Goal: Transaction & Acquisition: Purchase product/service

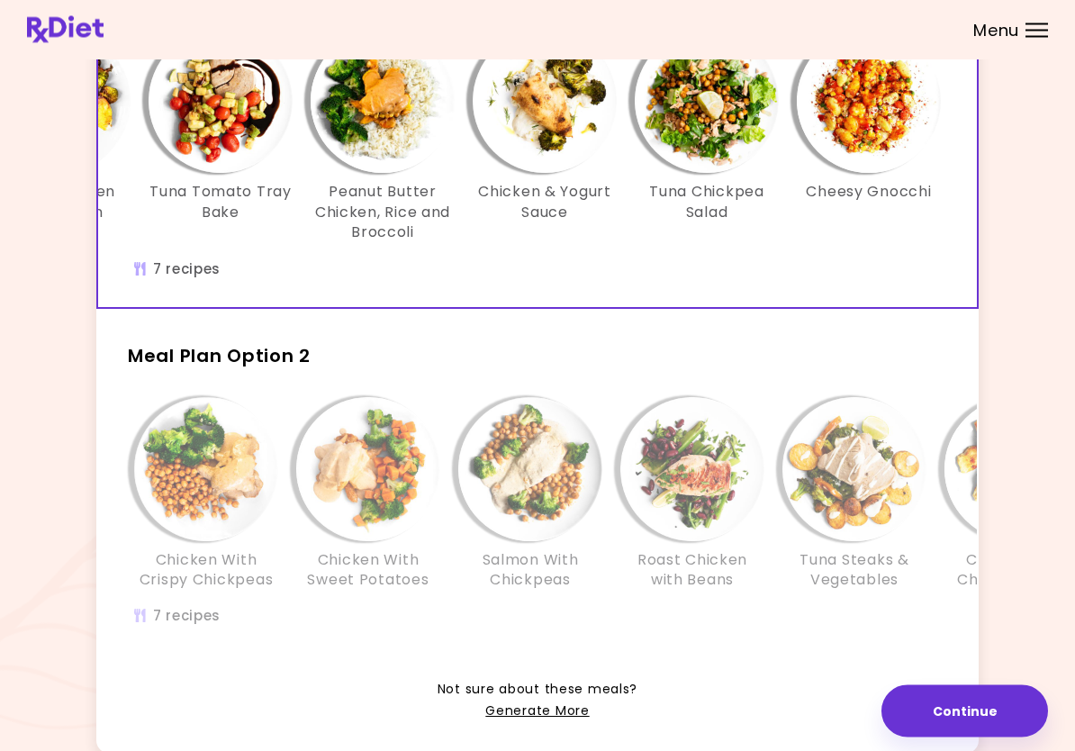
scroll to position [204, 0]
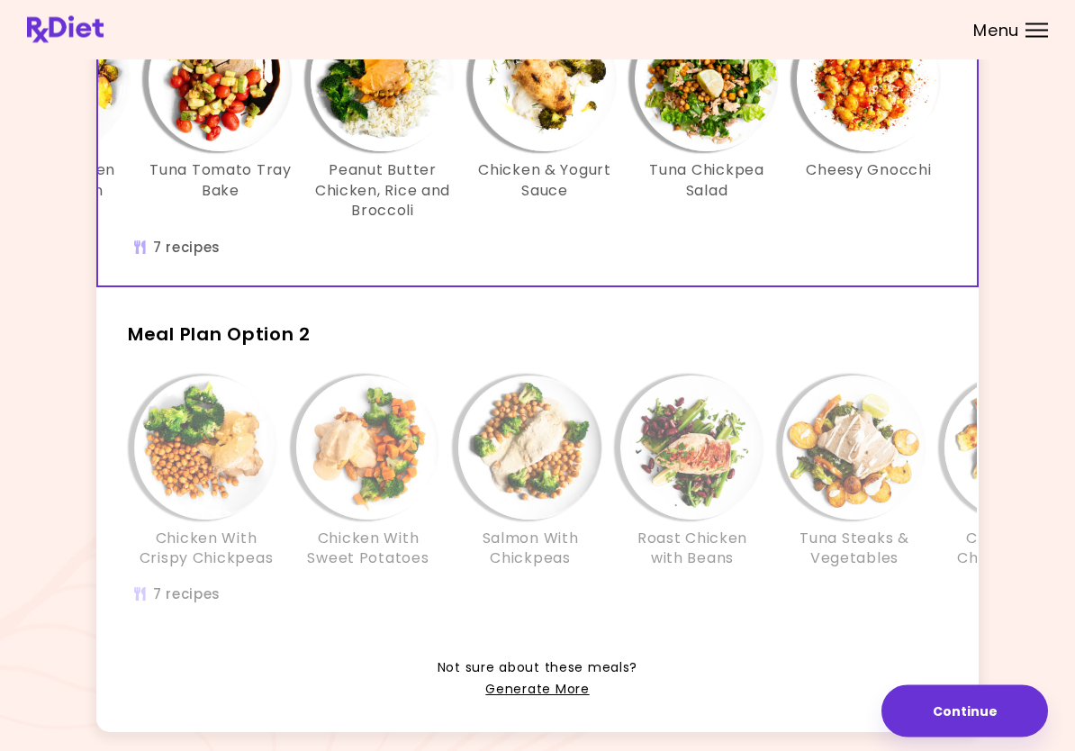
click at [285, 518] on div "Chicken With Crispy Chickpeas" at bounding box center [206, 473] width 162 height 194
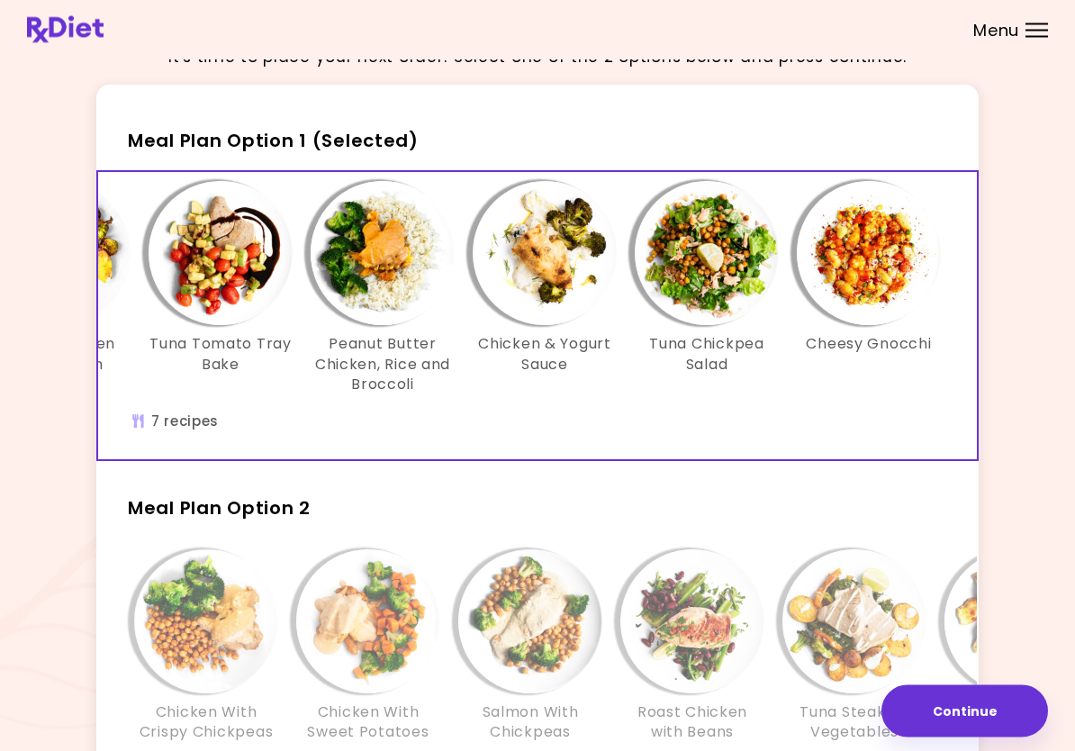
scroll to position [0, 310]
click at [873, 291] on img "Info - Cheesy Gnocchi - Meal Plan Option 1 (Selected)" at bounding box center [869, 254] width 144 height 144
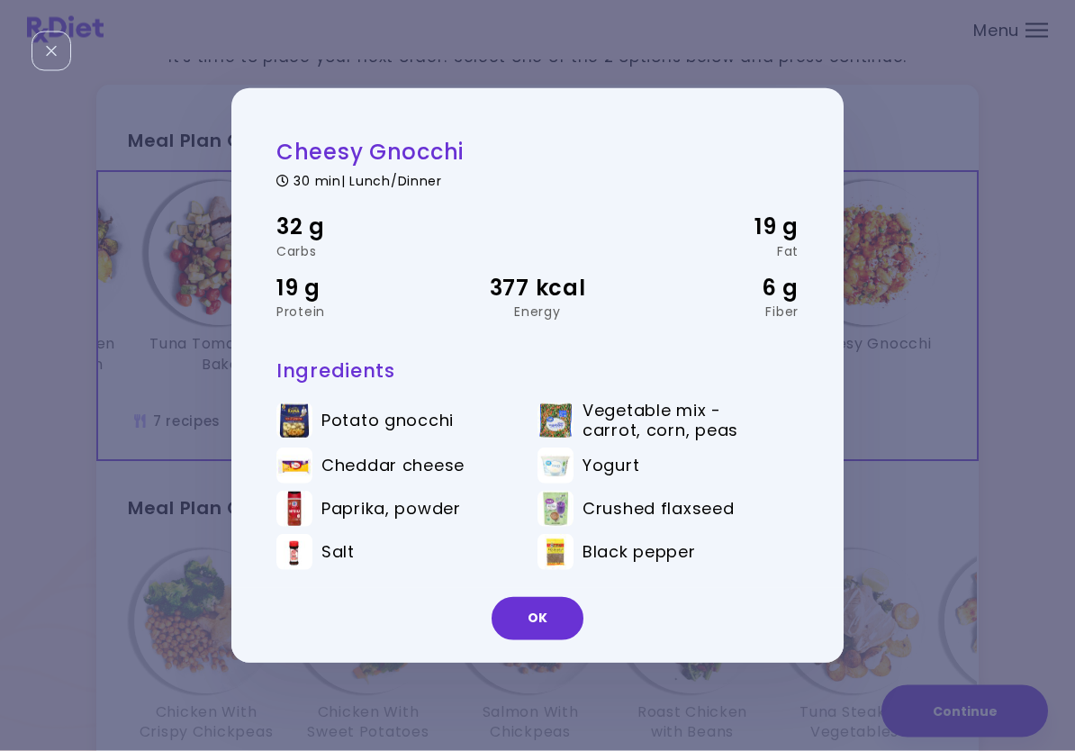
scroll to position [32, 0]
click at [544, 617] on button "OK" at bounding box center [537, 618] width 92 height 43
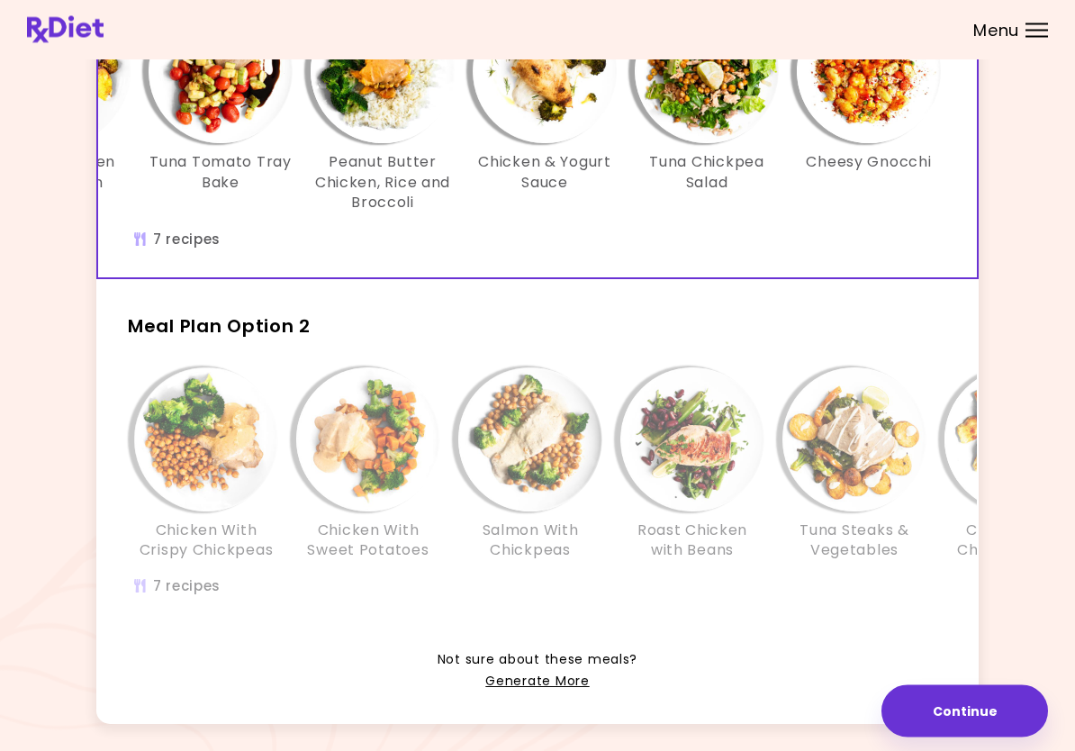
scroll to position [213, 0]
click at [296, 486] on div "Info - Chicken With Sweet Potatoes - Meal Plan Option 2" at bounding box center [368, 439] width 144 height 144
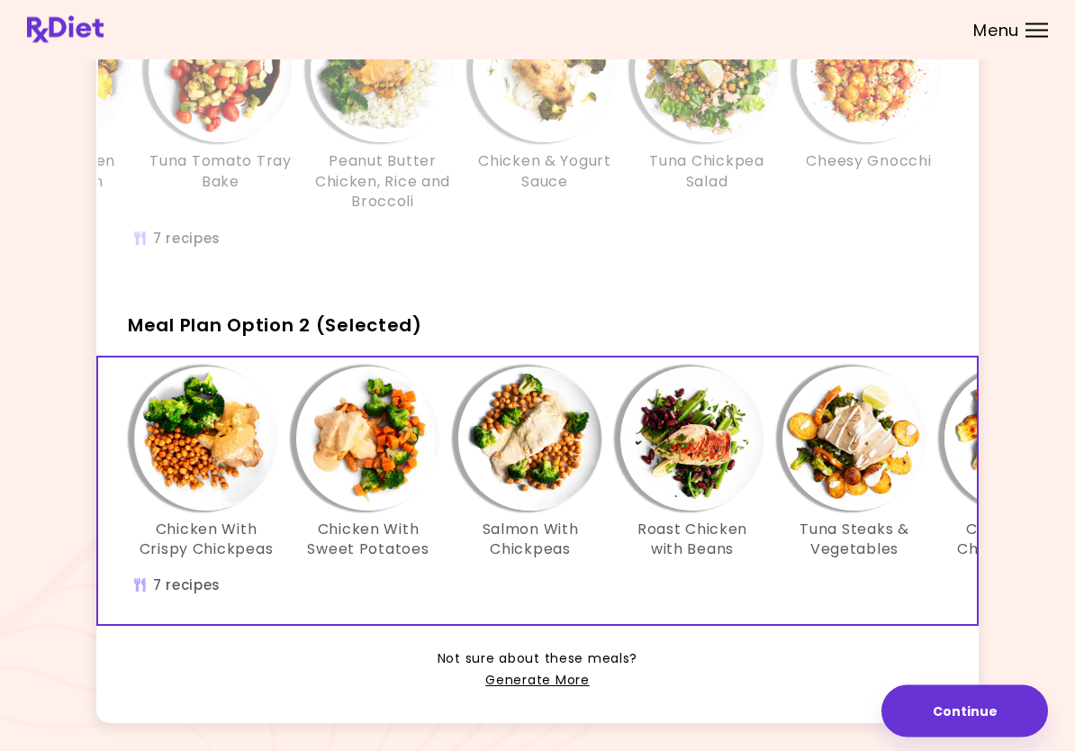
scroll to position [214, 0]
click at [207, 464] on img "Info - Chicken With Crispy Chickpeas - Meal Plan Option 2 (Selected)" at bounding box center [206, 438] width 144 height 144
click at [554, 675] on link "Generate More" at bounding box center [537, 681] width 104 height 22
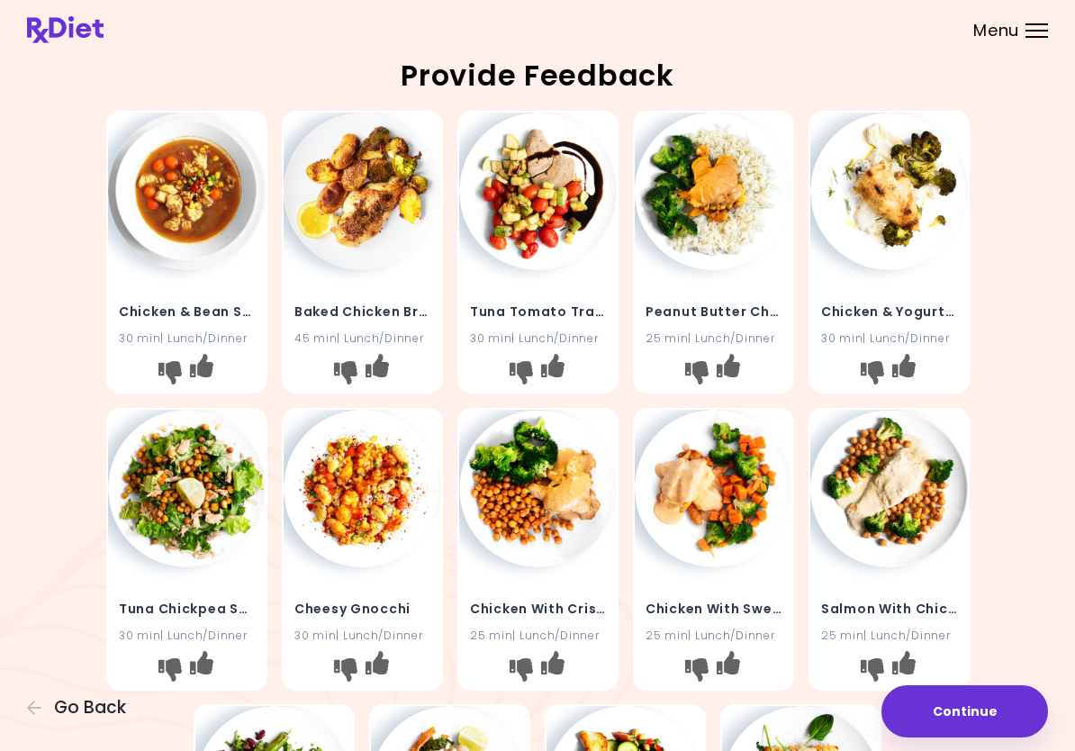
click at [562, 227] on img at bounding box center [538, 192] width 158 height 158
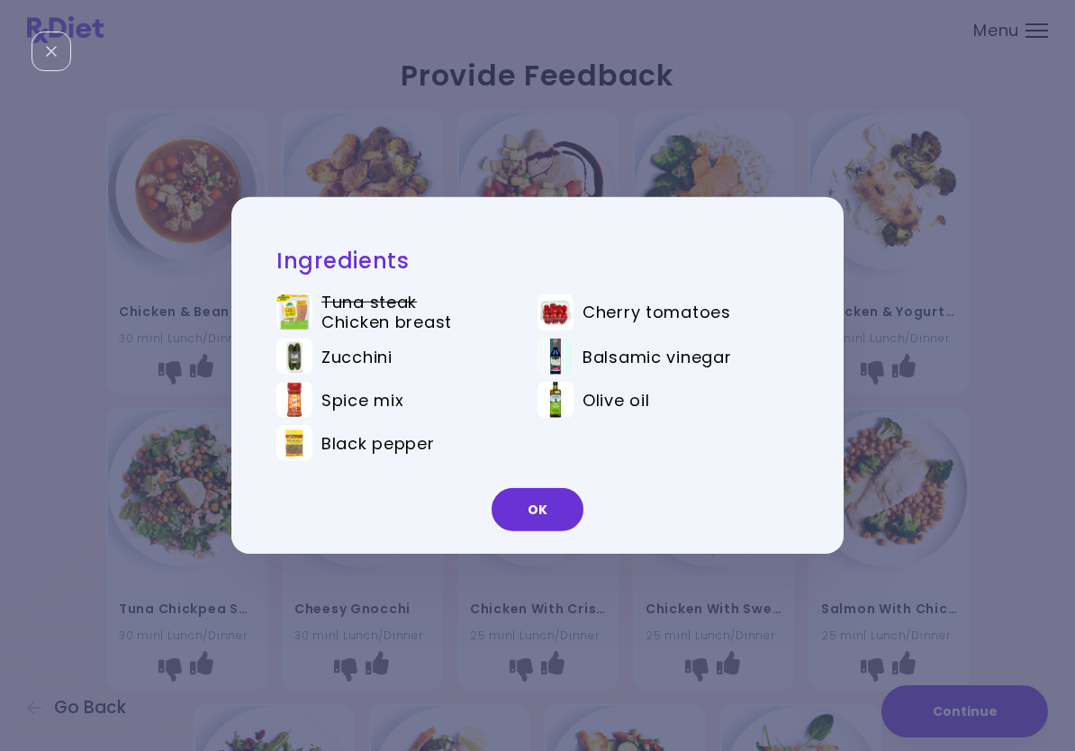
click at [544, 509] on button "OK" at bounding box center [537, 509] width 92 height 43
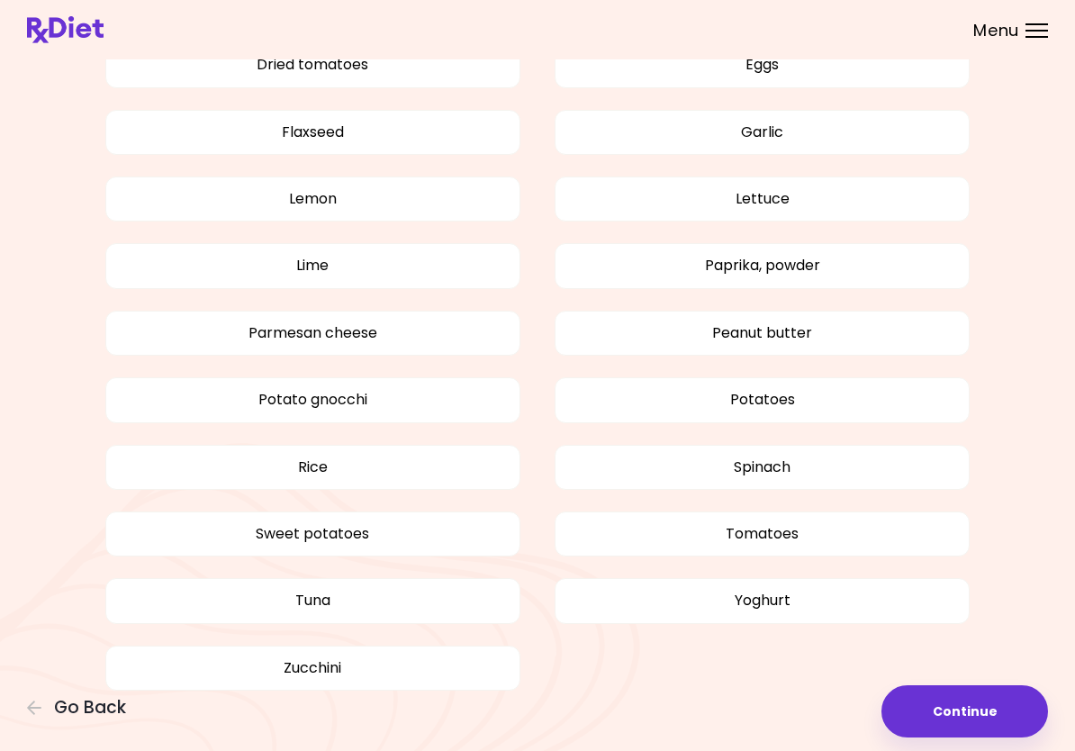
scroll to position [1462, 0]
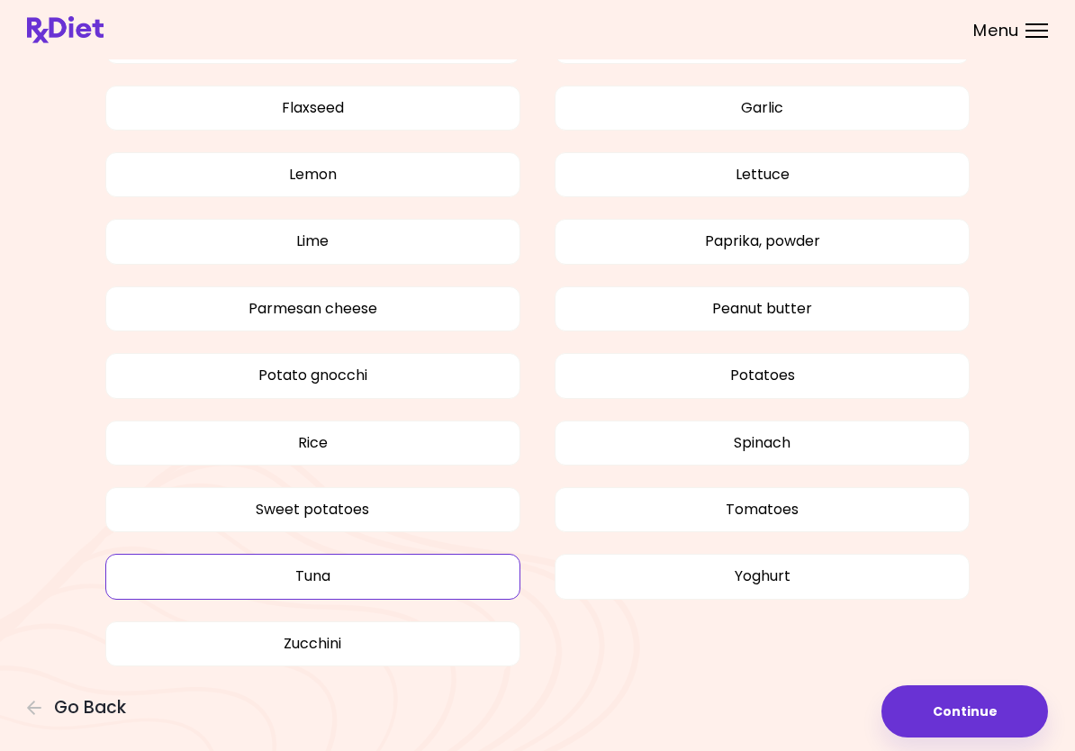
click at [442, 575] on button "Tuna" at bounding box center [312, 576] width 415 height 45
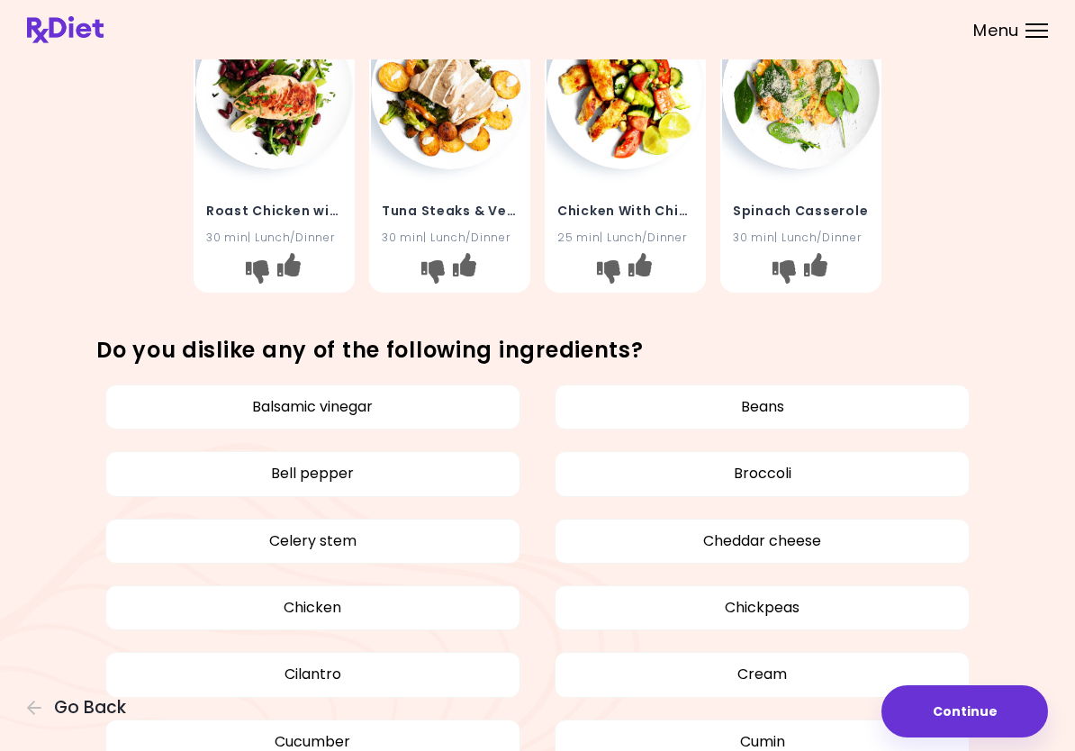
scroll to position [667, 0]
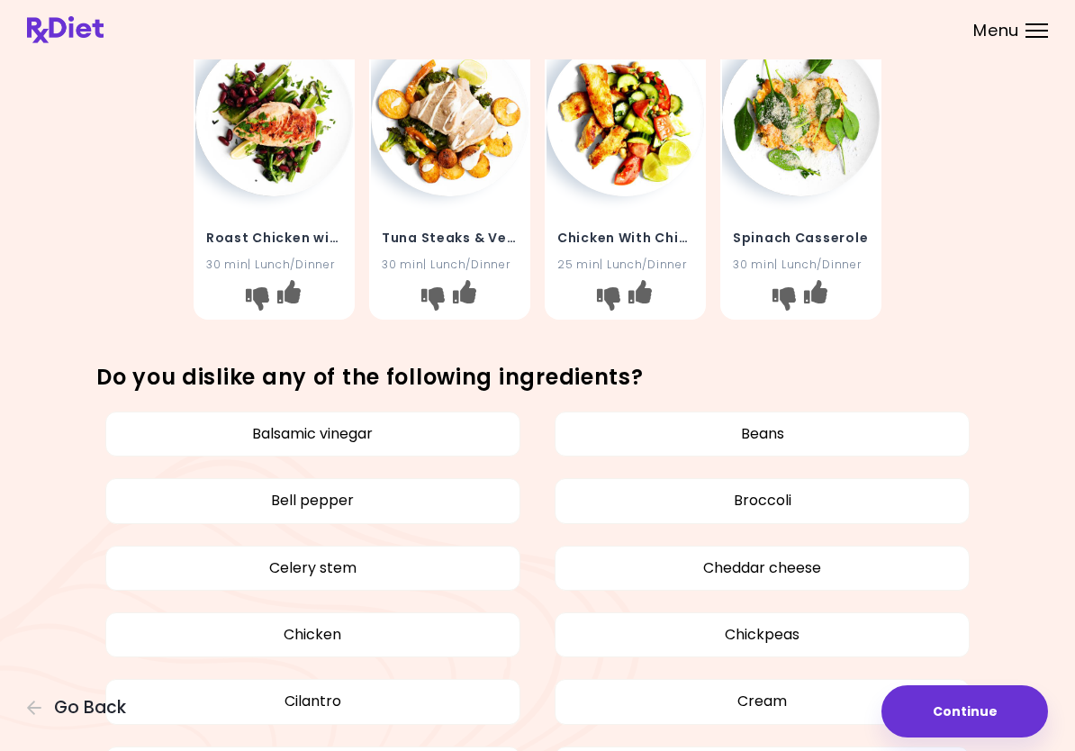
click at [1005, 708] on button "Continue" at bounding box center [964, 711] width 167 height 52
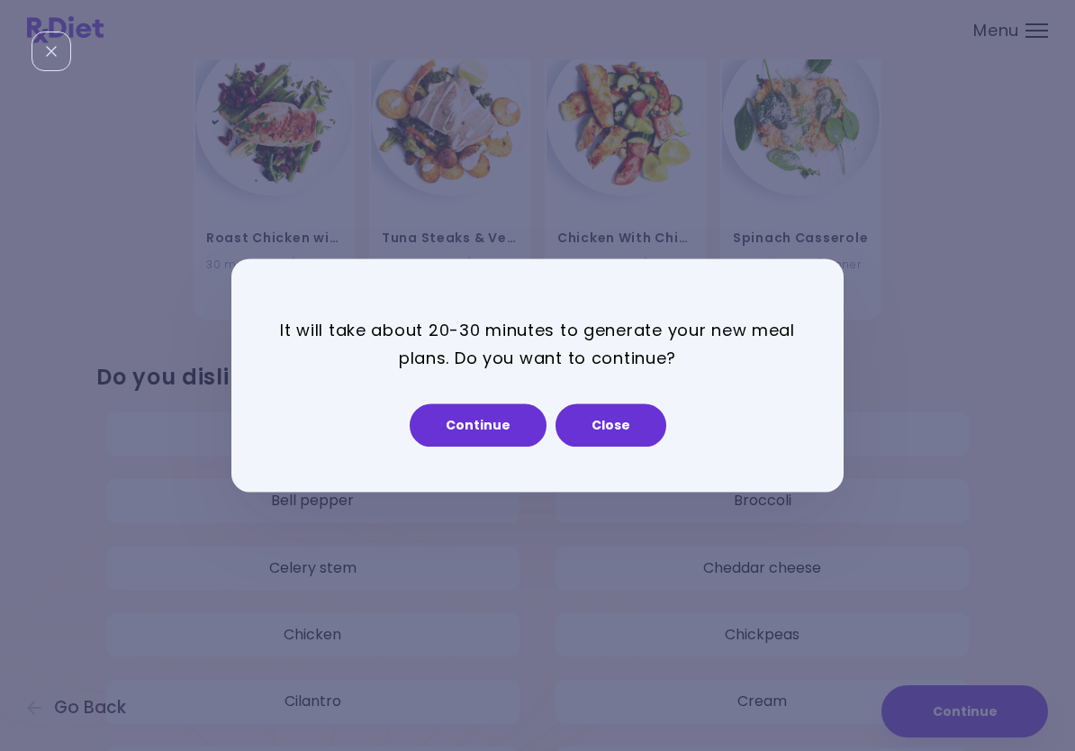
click at [479, 428] on button "Continue" at bounding box center [478, 425] width 137 height 43
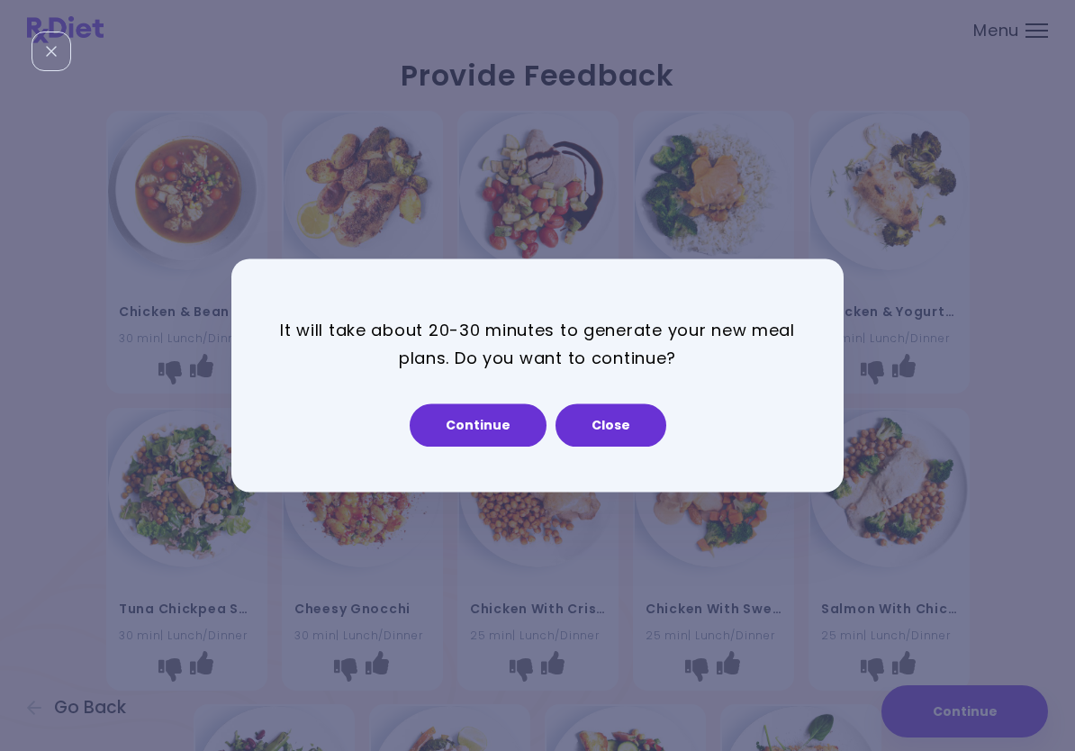
select select "*"
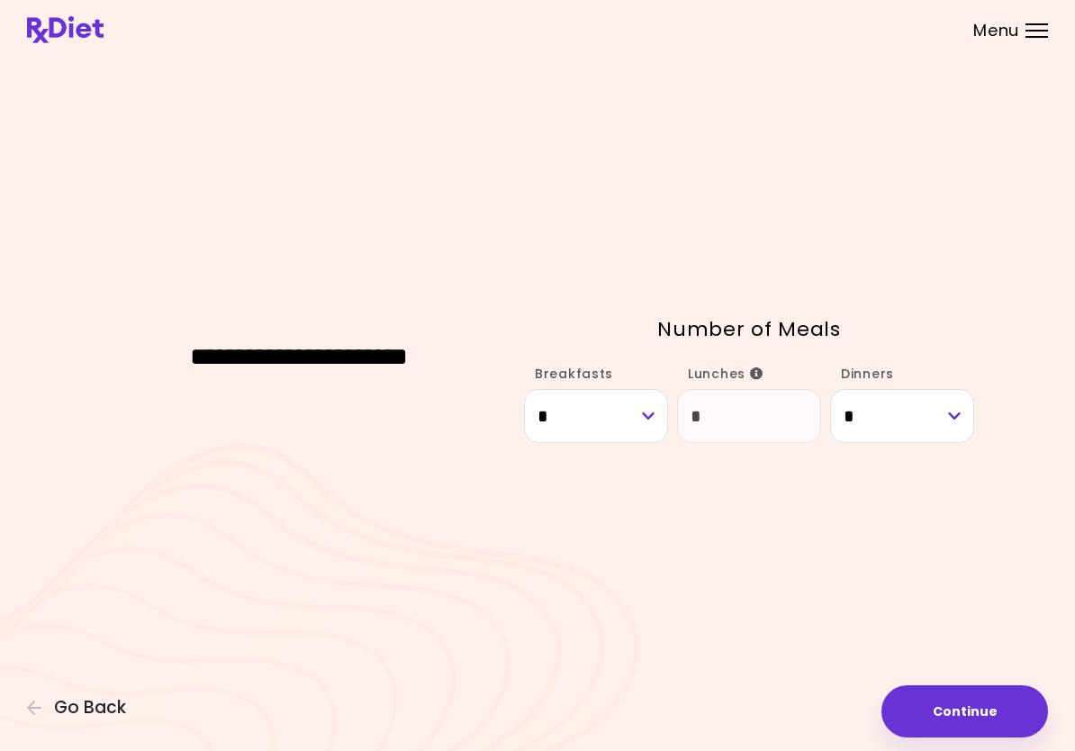
click at [1010, 710] on button "Continue" at bounding box center [964, 711] width 167 height 52
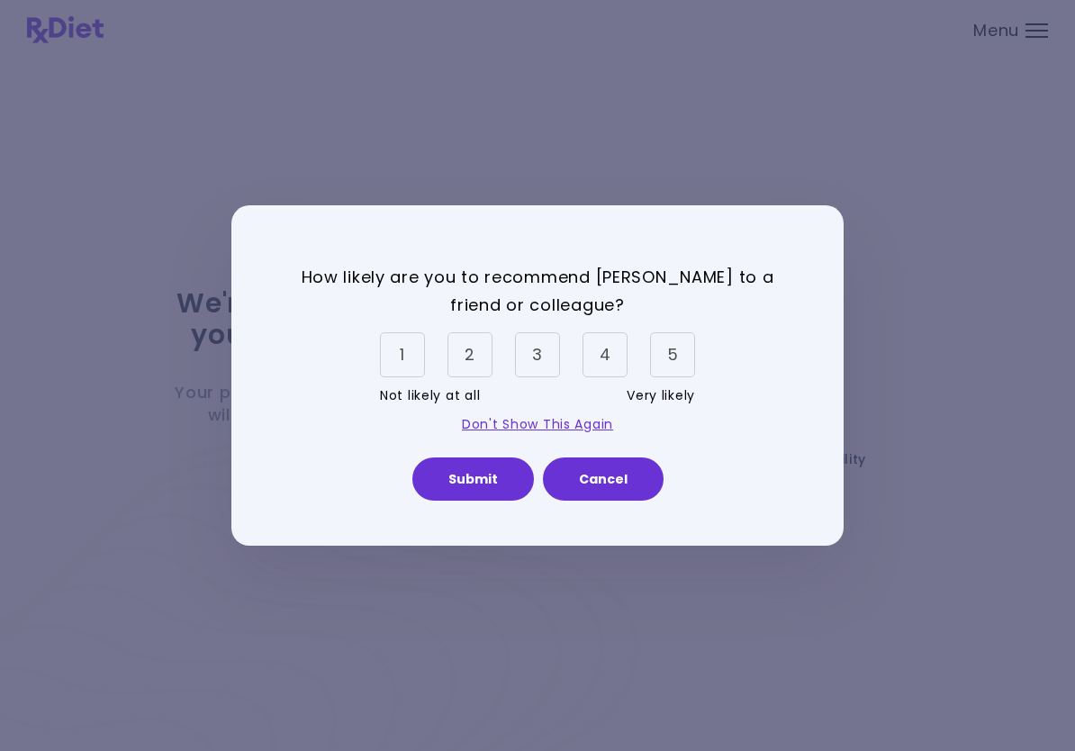
click at [491, 489] on button "Submit" at bounding box center [473, 478] width 122 height 43
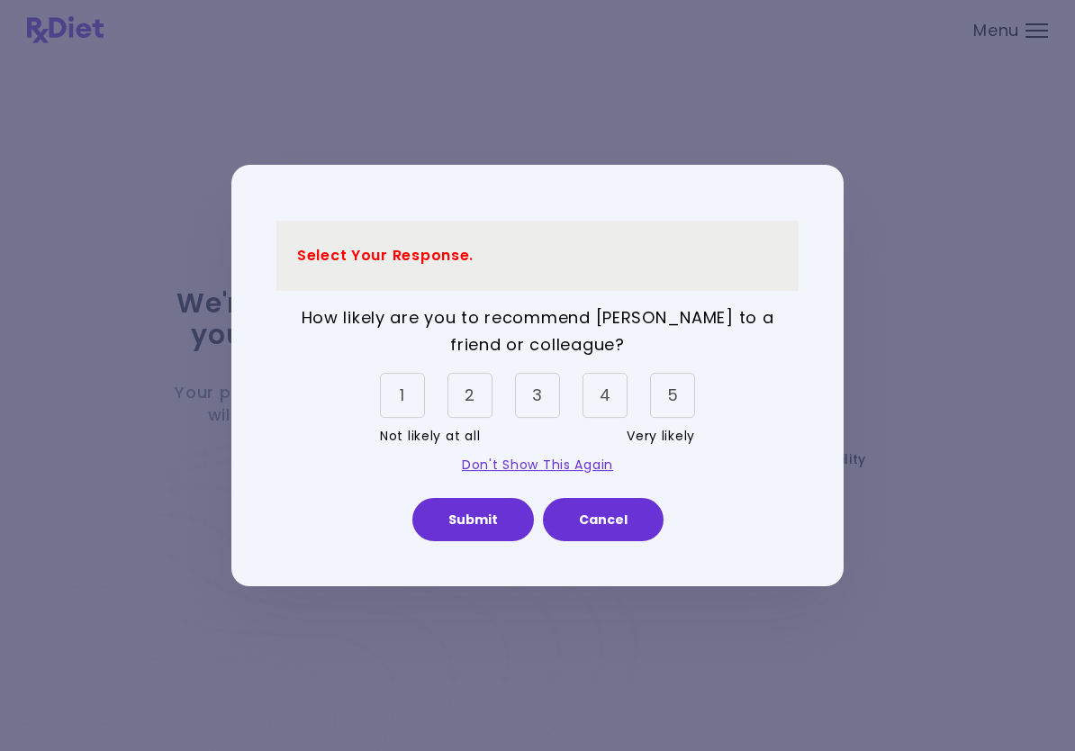
click at [680, 408] on div "5" at bounding box center [672, 395] width 45 height 45
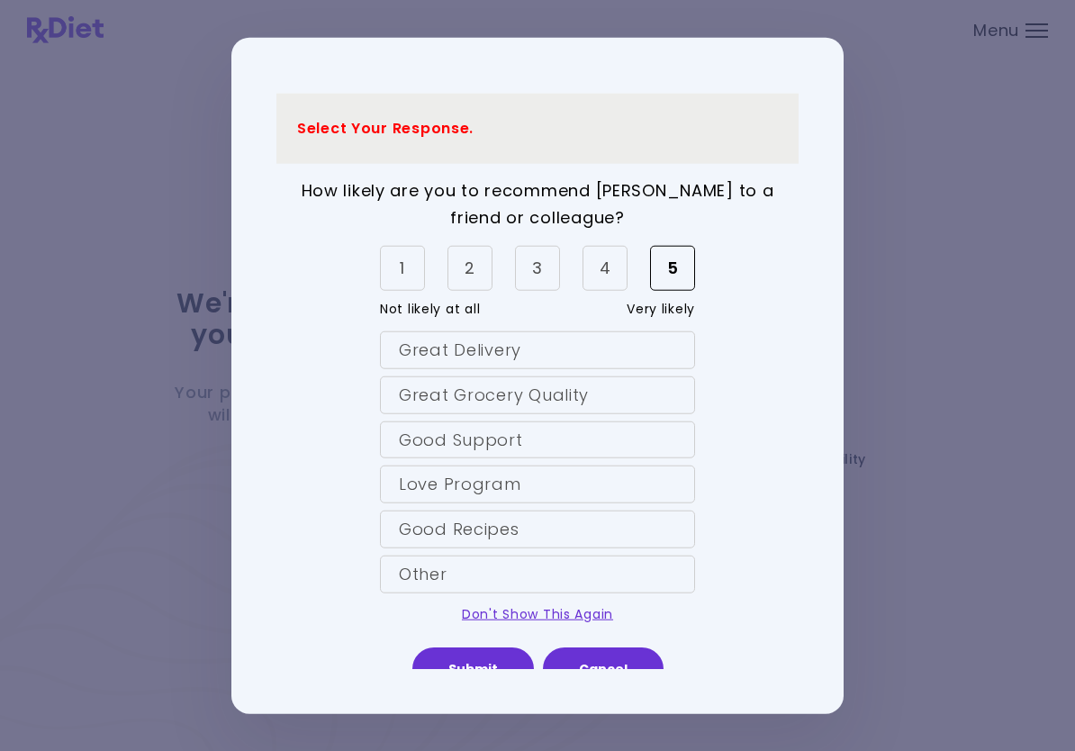
click at [661, 359] on div "Great Delivery" at bounding box center [537, 350] width 315 height 38
click at [667, 392] on div "Great Grocery Quality" at bounding box center [537, 394] width 315 height 38
click at [649, 440] on div "Good Support" at bounding box center [537, 439] width 315 height 38
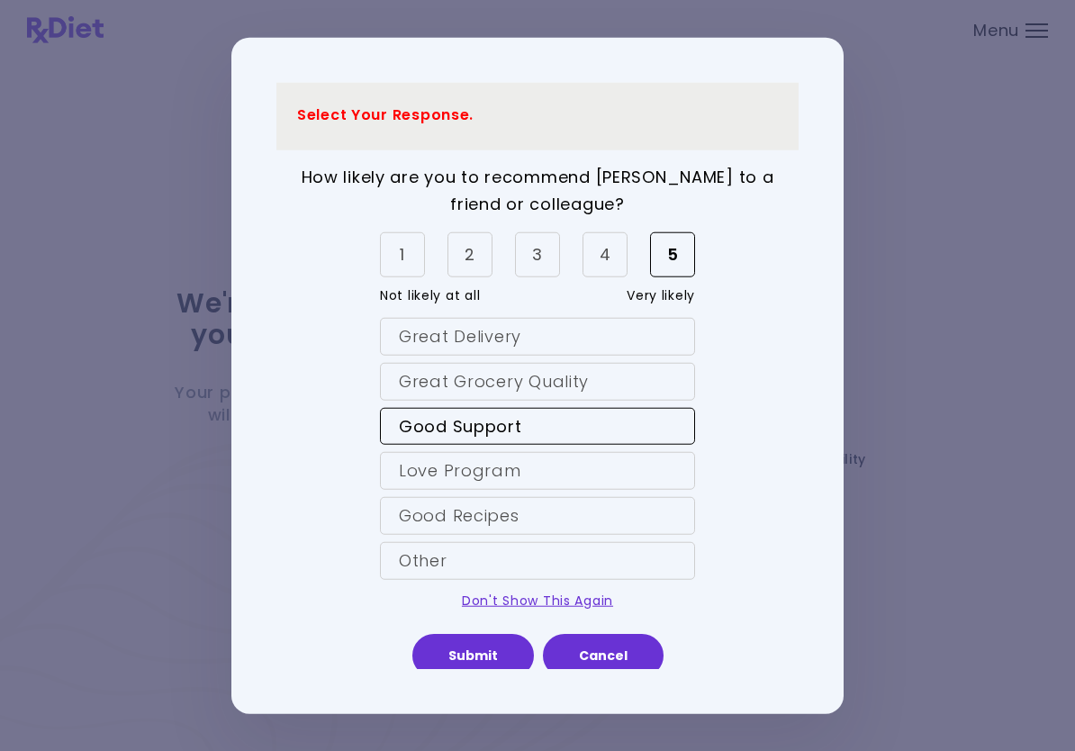
scroll to position [14, 0]
click at [662, 379] on div "Great Grocery Quality" at bounding box center [537, 381] width 315 height 38
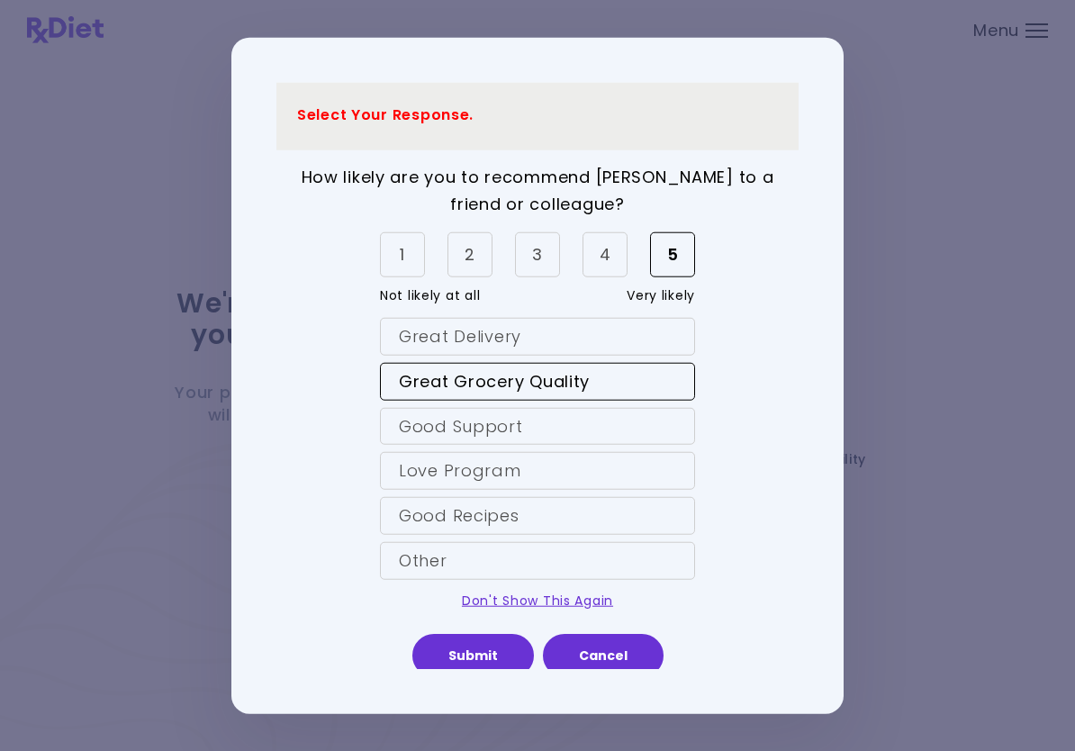
click at [479, 654] on button "Submit" at bounding box center [473, 655] width 122 height 43
